Goal: Information Seeking & Learning: Find specific page/section

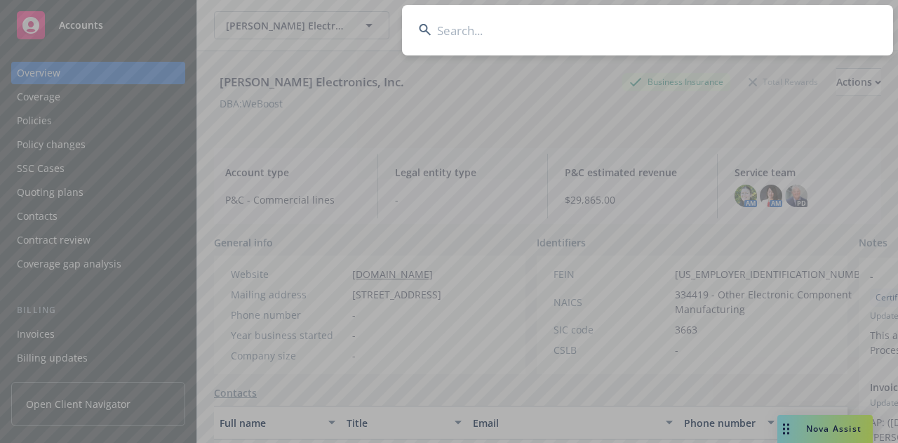
scroll to position [260, 0]
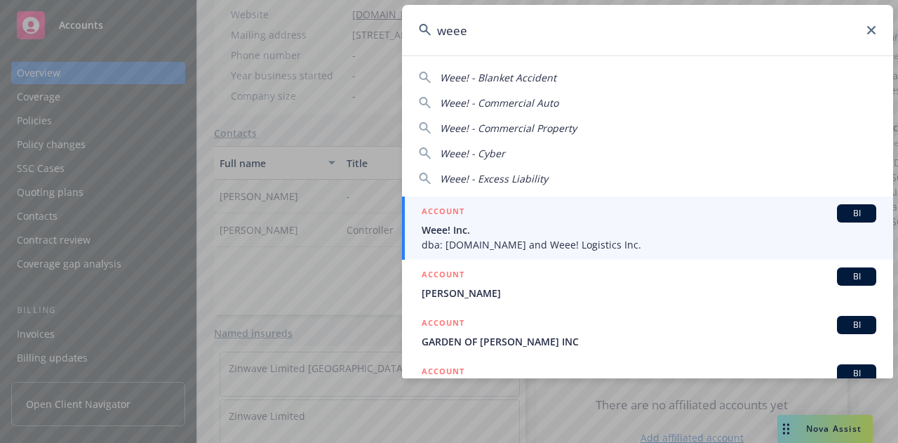
type input "weee"
click at [591, 212] on div "ACCOUNT BI" at bounding box center [649, 213] width 454 height 18
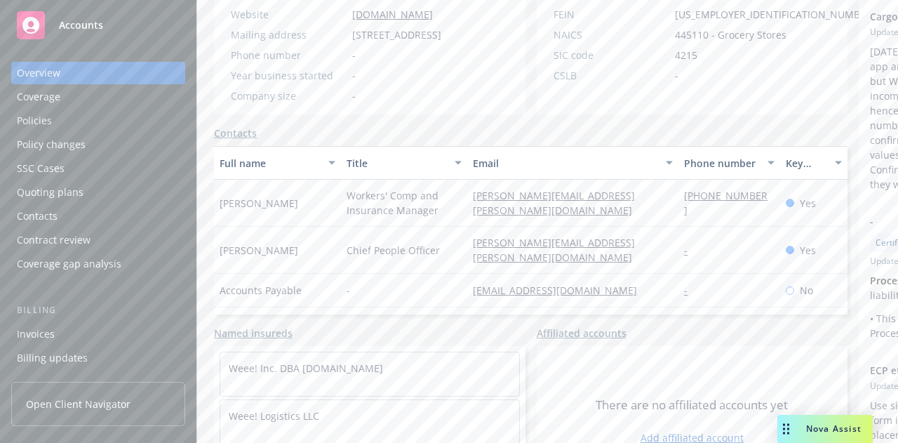
click at [119, 119] on div "Policies" at bounding box center [98, 120] width 163 height 22
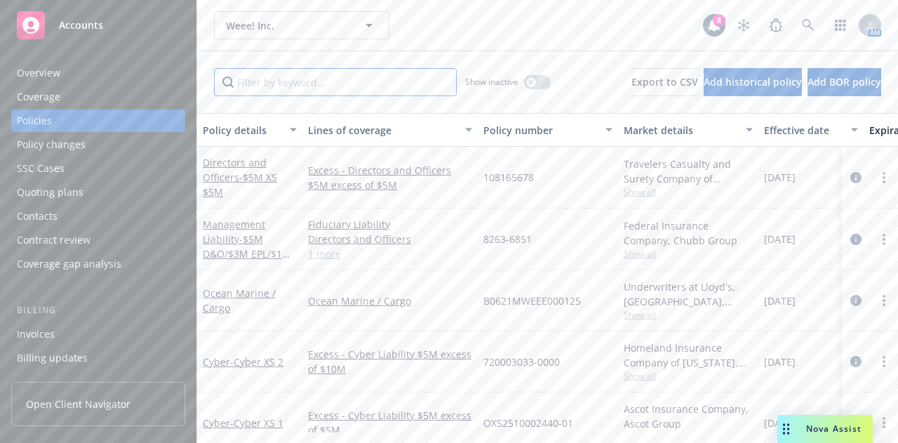
click at [252, 76] on input "Filter by keyword..." at bounding box center [335, 82] width 243 height 28
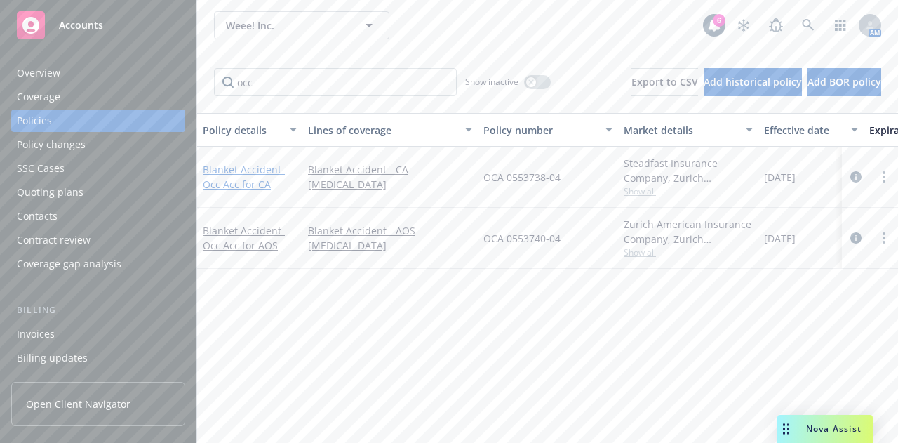
click at [237, 170] on link "Blanket Accident - Occ Acc for CA" at bounding box center [244, 177] width 82 height 28
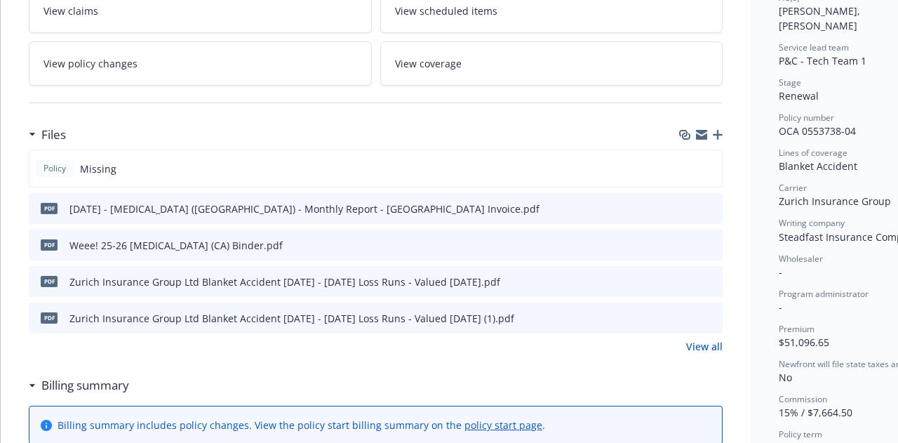
scroll to position [266, 0]
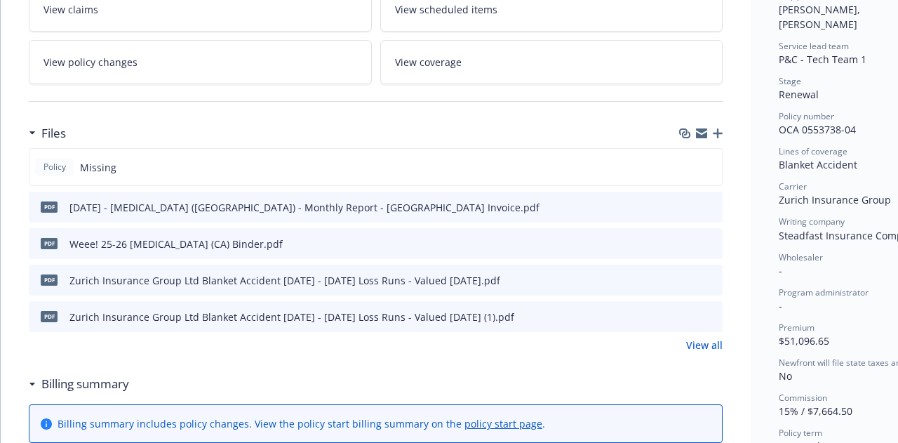
click at [713, 204] on icon "preview file" at bounding box center [709, 206] width 13 height 10
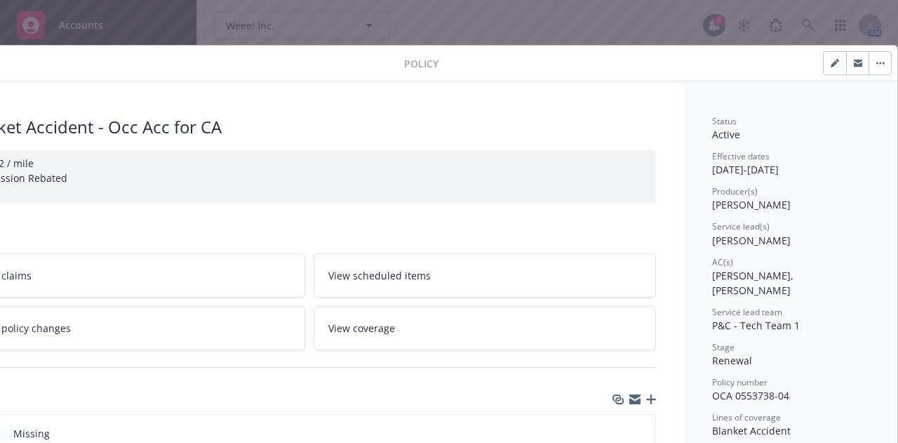
scroll to position [1, 0]
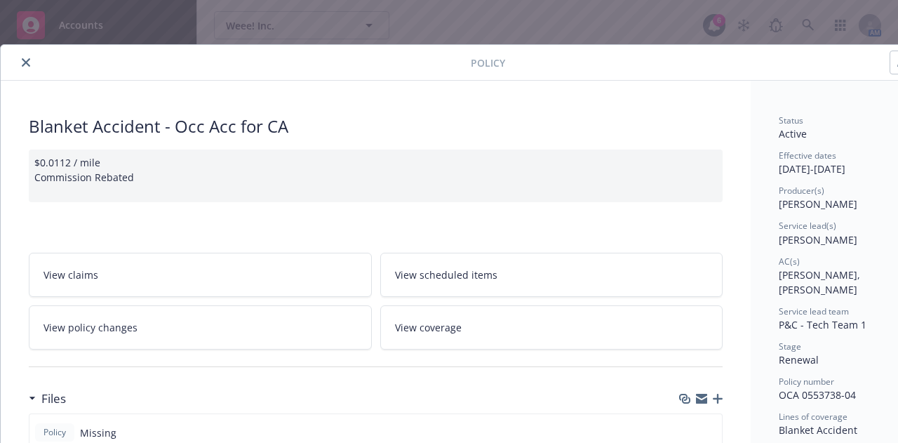
click at [22, 60] on icon "close" at bounding box center [26, 62] width 8 height 8
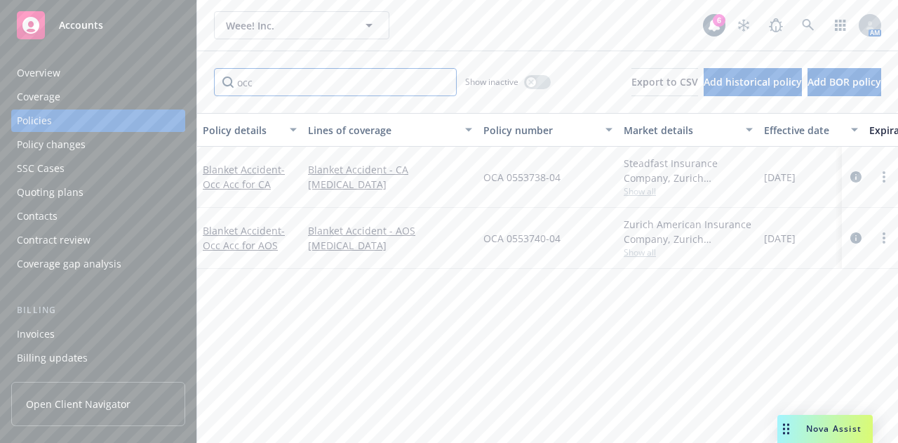
click at [306, 87] on input "occ" at bounding box center [335, 82] width 243 height 28
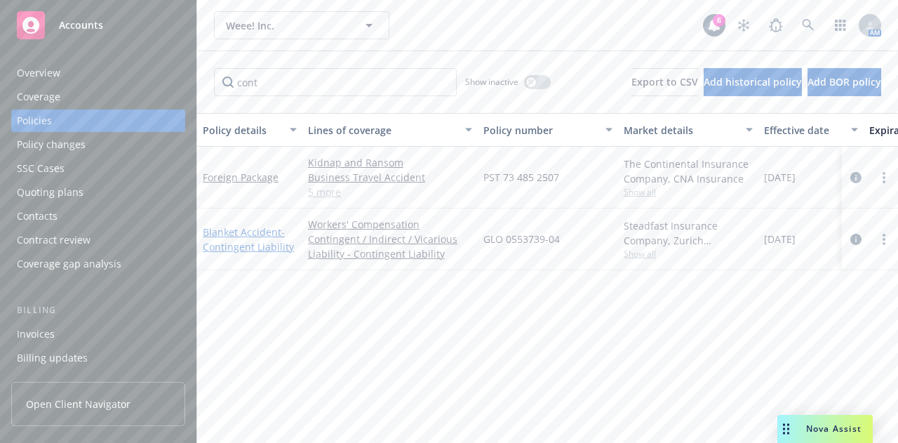
click at [242, 236] on link "Blanket Accident - Contingent Liability" at bounding box center [248, 239] width 91 height 28
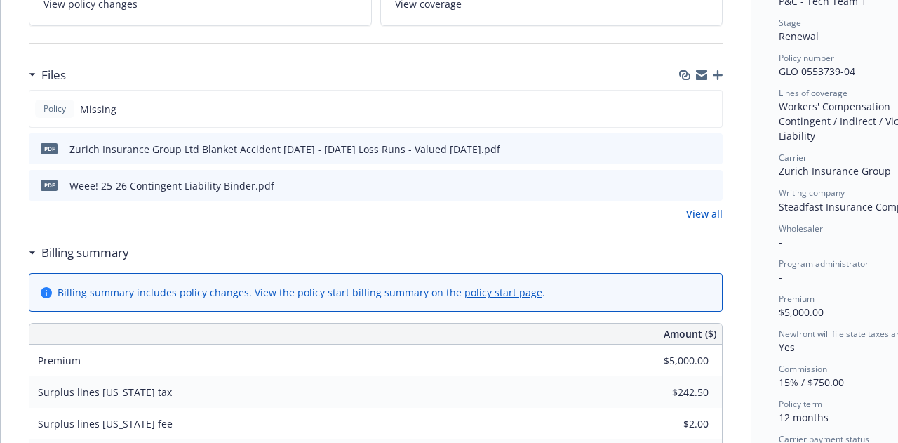
scroll to position [325, 0]
click at [709, 179] on icon "preview file" at bounding box center [709, 184] width 13 height 10
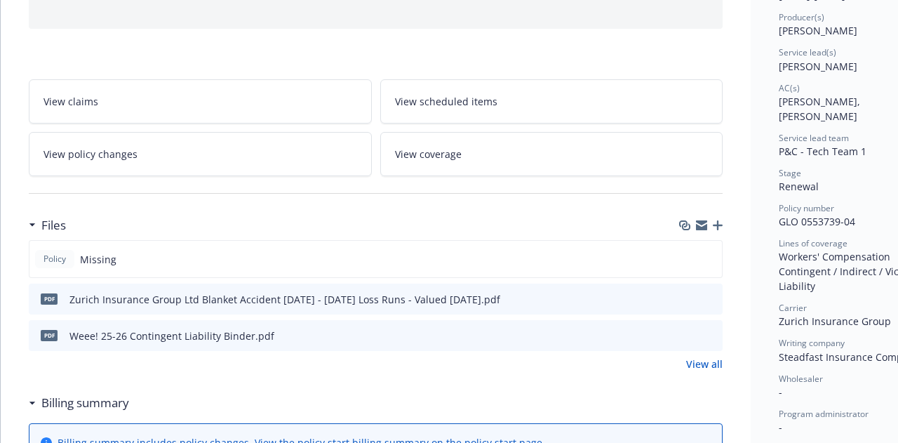
scroll to position [0, 0]
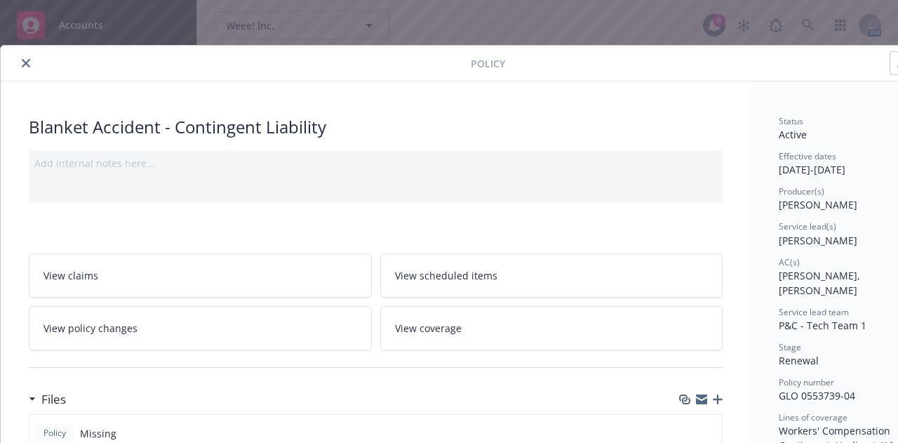
click at [25, 60] on icon "close" at bounding box center [26, 63] width 8 height 8
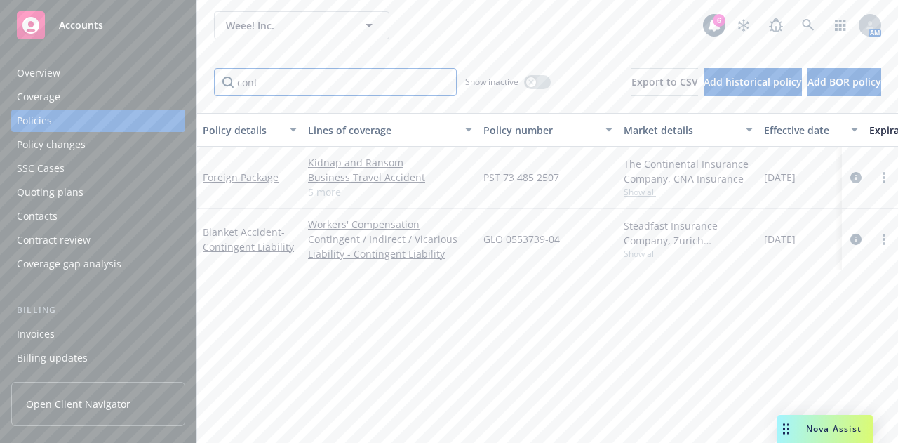
click at [302, 75] on input "cont" at bounding box center [335, 82] width 243 height 28
click at [247, 241] on span "- Occ Acc for AOS" at bounding box center [244, 238] width 82 height 28
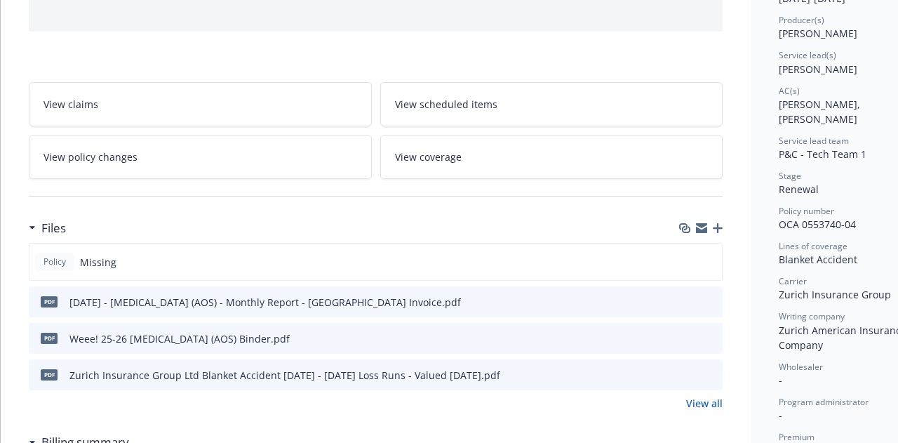
scroll to position [172, 0]
click at [714, 332] on icon "preview file" at bounding box center [709, 337] width 13 height 10
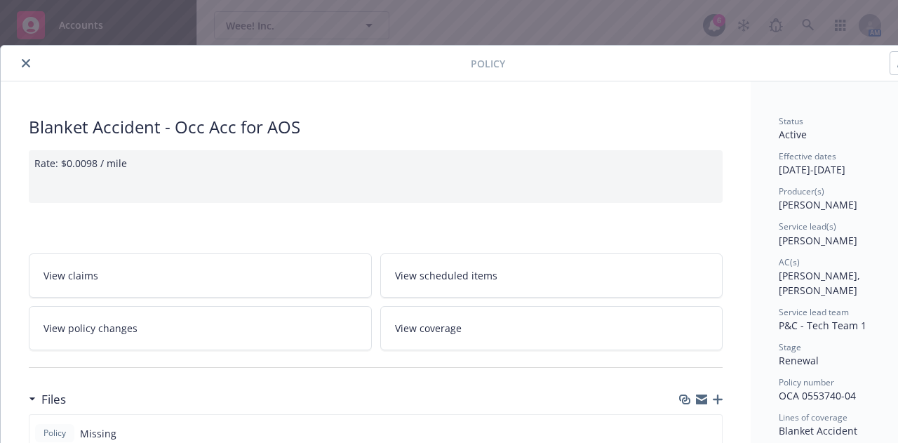
click at [28, 60] on icon "close" at bounding box center [26, 63] width 8 height 8
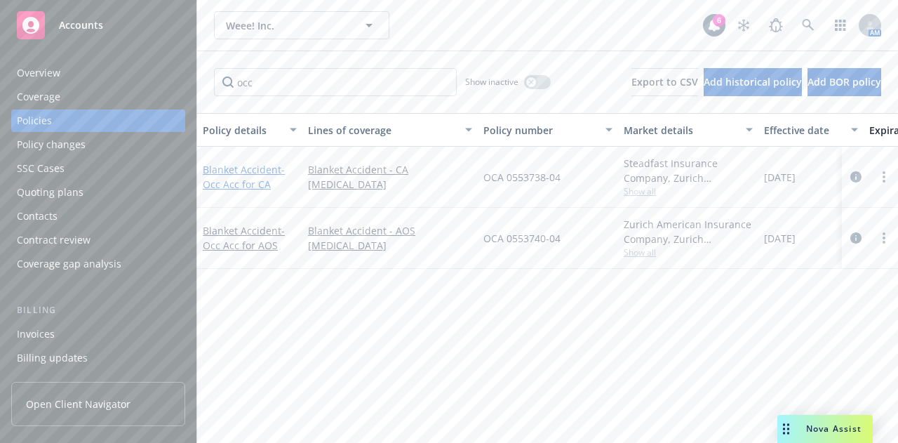
click at [238, 177] on span "- Occ Acc for CA" at bounding box center [244, 177] width 82 height 28
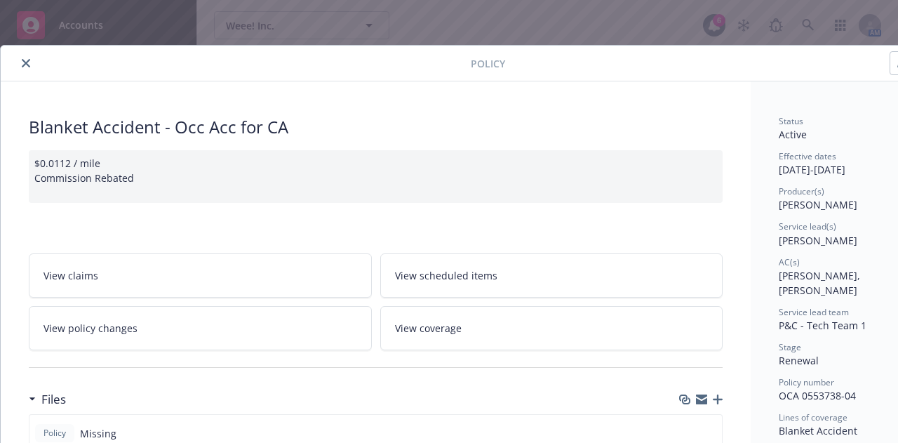
click at [22, 63] on icon "close" at bounding box center [26, 63] width 8 height 8
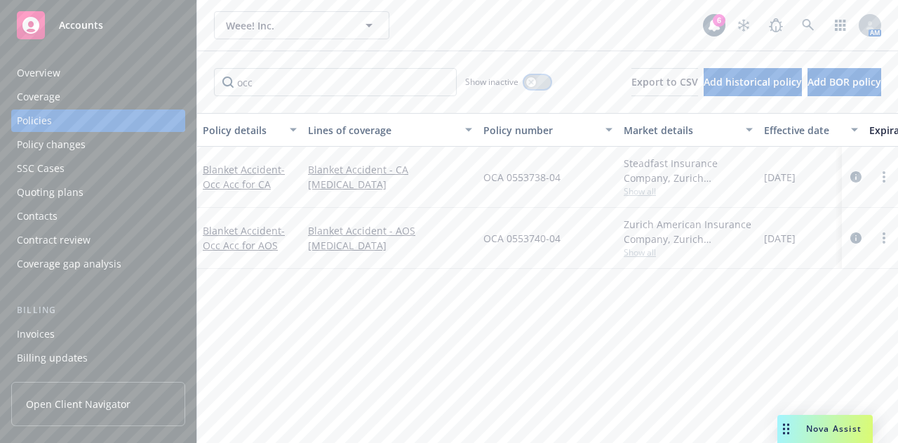
click at [528, 83] on icon "button" at bounding box center [531, 82] width 6 height 6
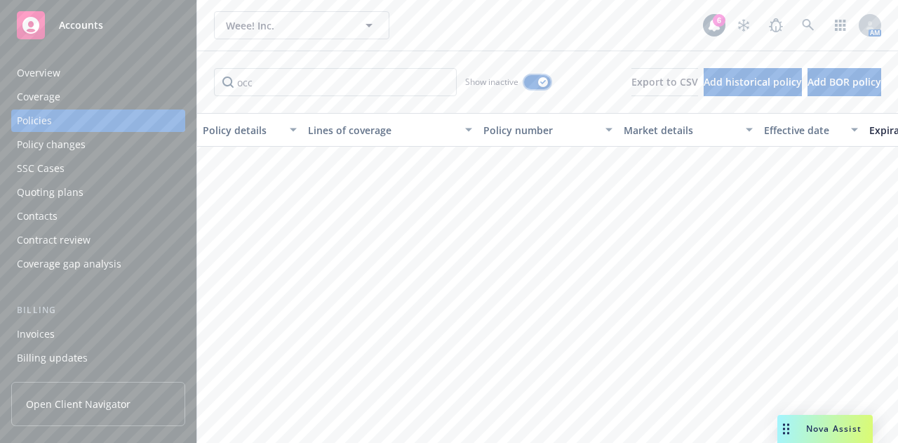
scroll to position [484, 0]
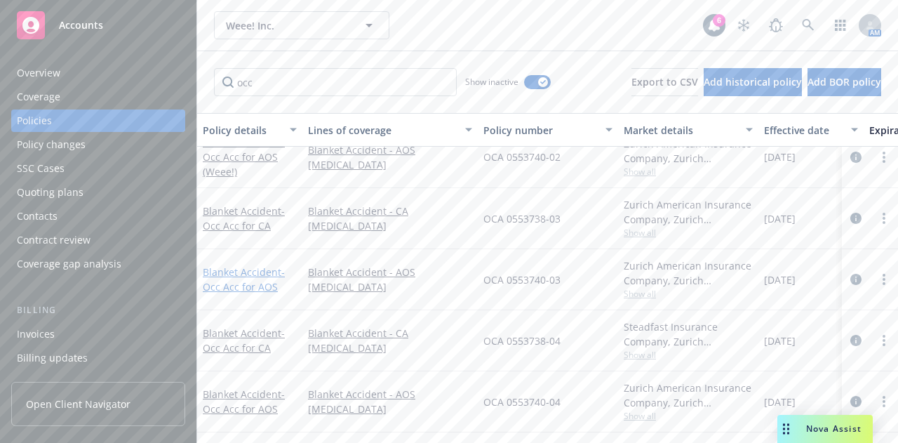
click at [241, 271] on span "- Occ Acc for AOS" at bounding box center [244, 279] width 82 height 28
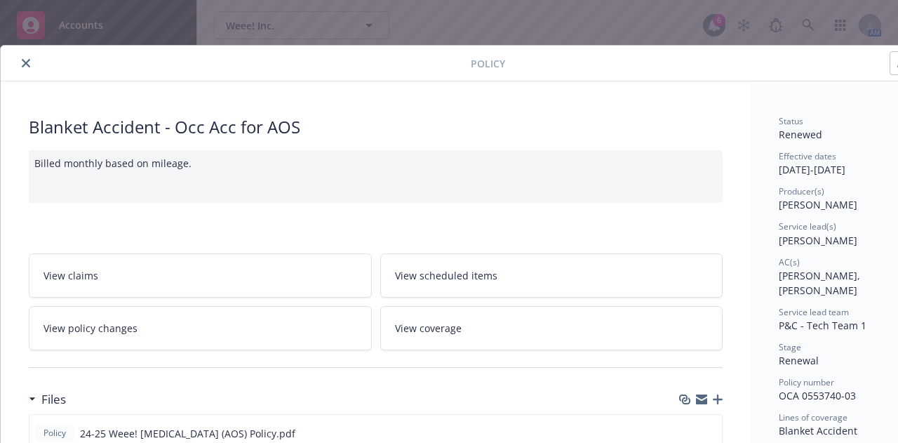
click at [22, 59] on icon "close" at bounding box center [26, 63] width 8 height 8
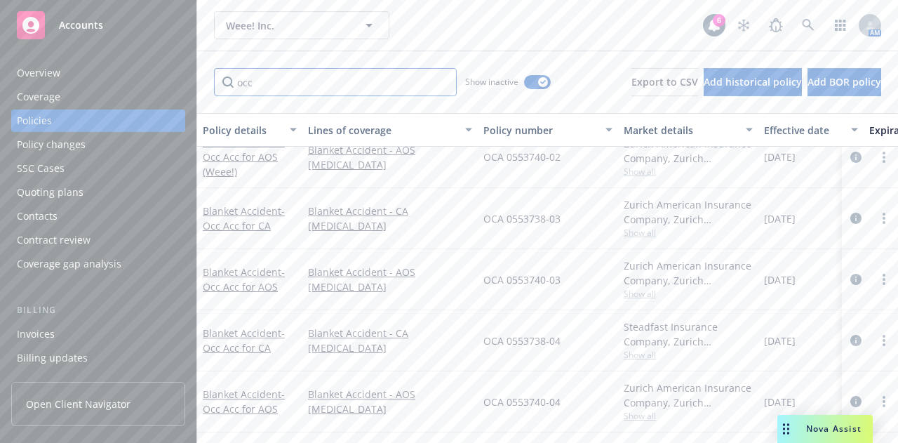
click at [258, 83] on input "occ" at bounding box center [335, 82] width 243 height 28
click at [233, 330] on div "Blanket Accident - Occ Acc for CA" at bounding box center [250, 339] width 94 height 29
click at [248, 335] on span "- Occ Acc for CA" at bounding box center [244, 340] width 82 height 28
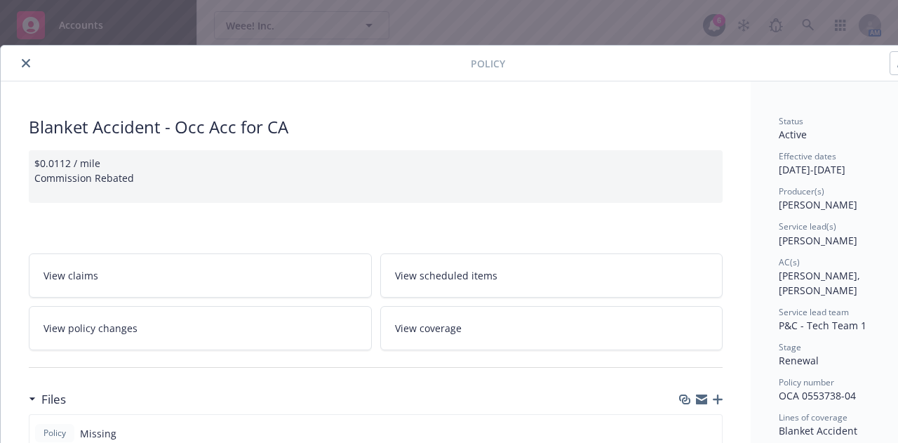
click at [28, 58] on button "close" at bounding box center [26, 63] width 17 height 17
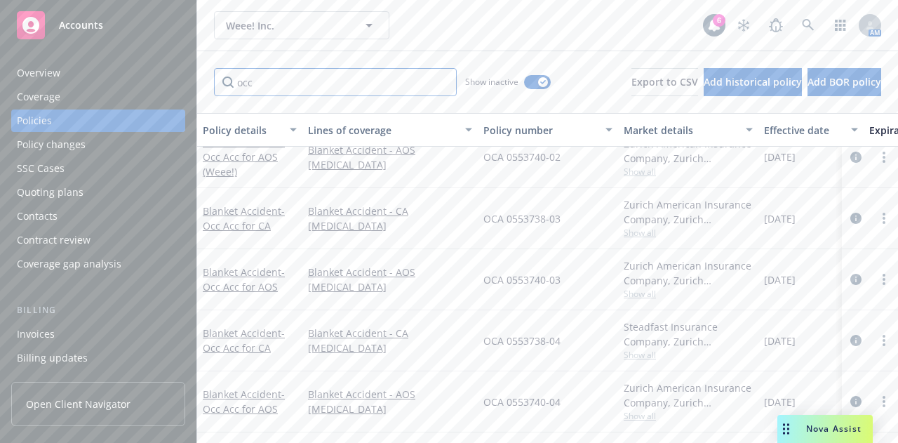
click at [264, 74] on input "occ" at bounding box center [335, 82] width 243 height 28
type input "cont"
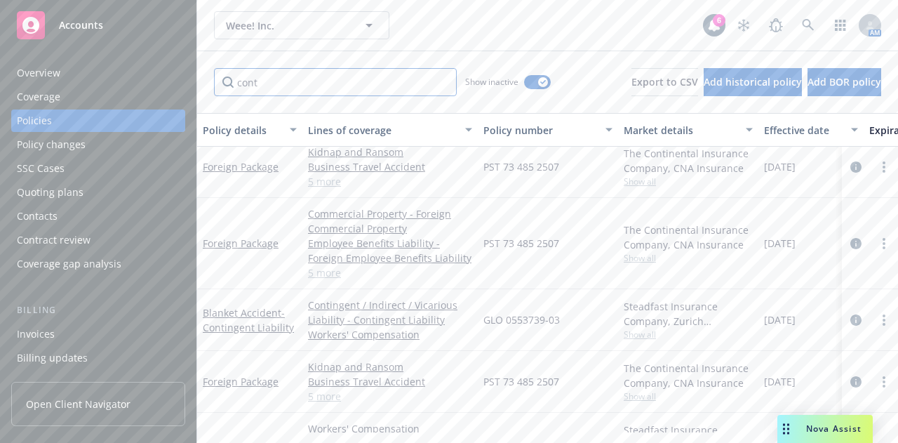
scroll to position [286, 0]
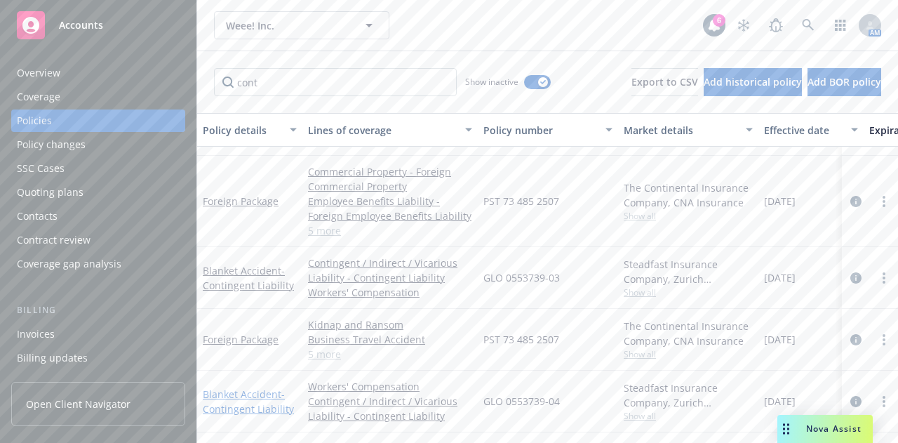
click at [244, 398] on span "- Contingent Liability" at bounding box center [248, 401] width 91 height 28
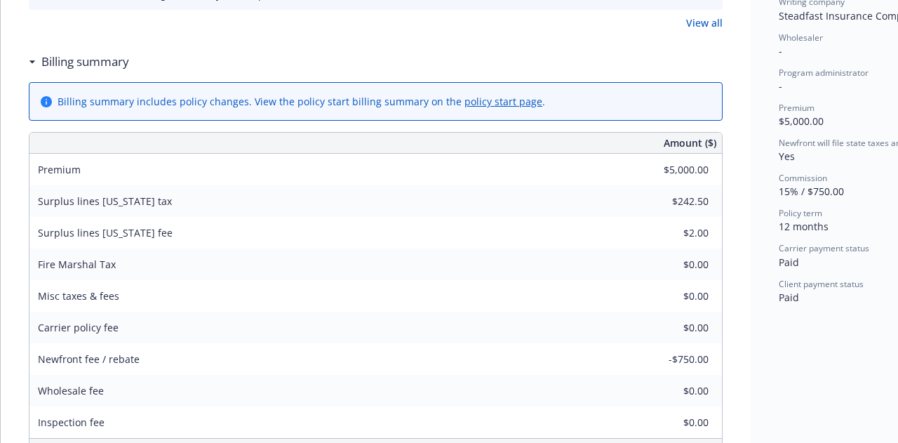
scroll to position [518, 0]
